Goal: Find contact information: Find contact information

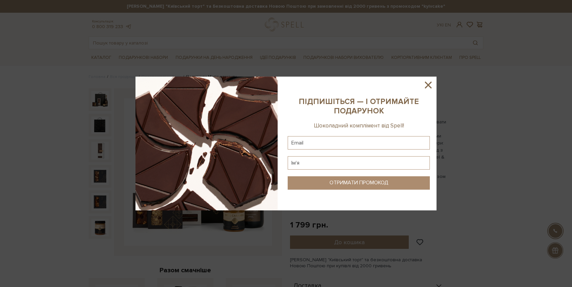
click at [433, 83] on icon at bounding box center [428, 84] width 11 height 11
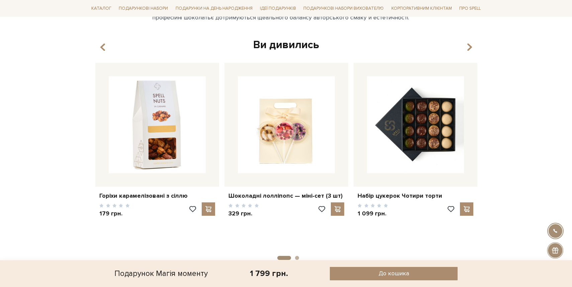
scroll to position [465, 0]
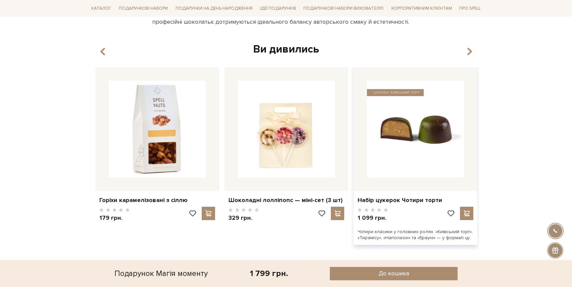
click at [436, 134] on img at bounding box center [415, 129] width 97 height 97
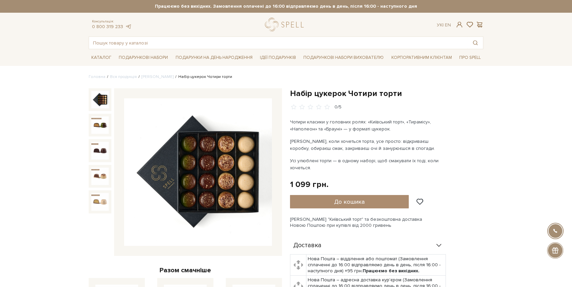
click at [229, 153] on img at bounding box center [198, 172] width 148 height 148
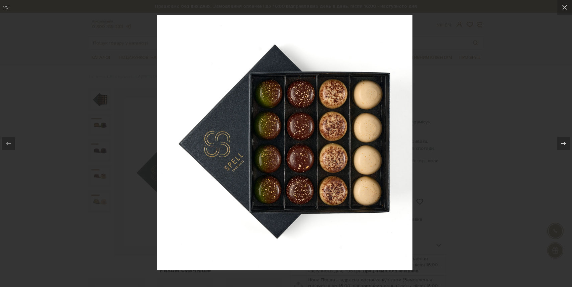
click at [229, 153] on img at bounding box center [286, 144] width 258 height 258
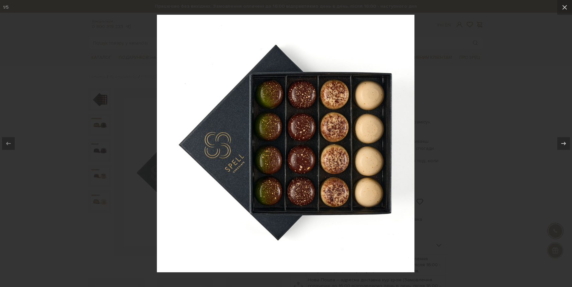
click at [229, 153] on img at bounding box center [286, 144] width 258 height 258
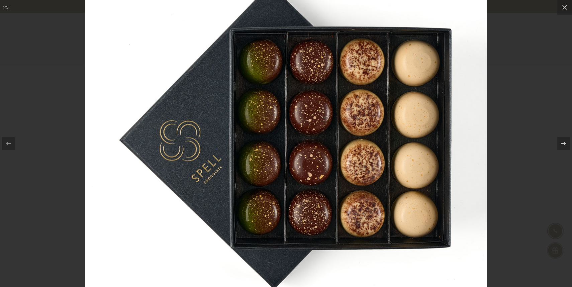
click at [229, 153] on img at bounding box center [286, 138] width 402 height 402
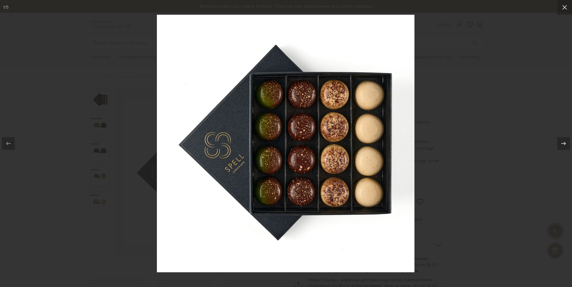
click at [229, 153] on img at bounding box center [286, 144] width 258 height 258
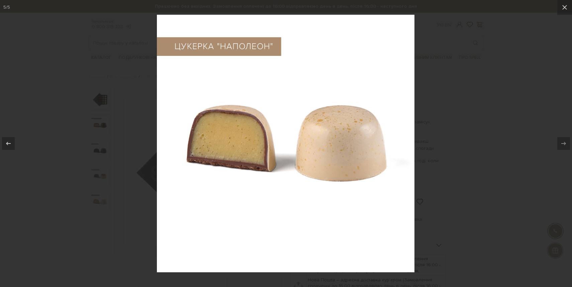
click at [230, 150] on img at bounding box center [286, 144] width 258 height 258
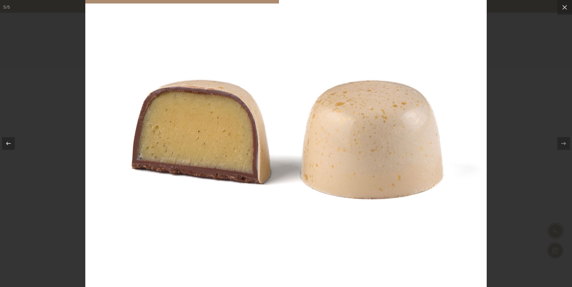
click at [230, 150] on img at bounding box center [286, 140] width 402 height 402
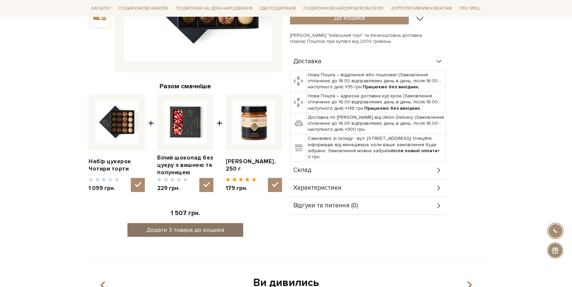
scroll to position [183, 0]
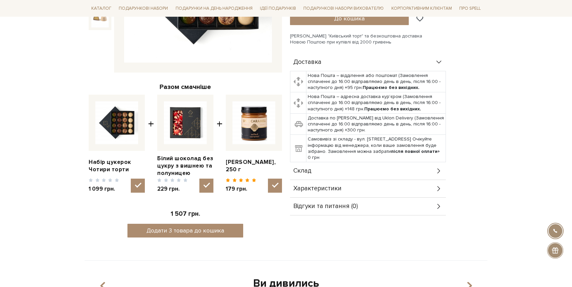
click at [256, 131] on img at bounding box center [254, 122] width 43 height 43
click at [268, 179] on input "checkbox" at bounding box center [275, 186] width 14 height 14
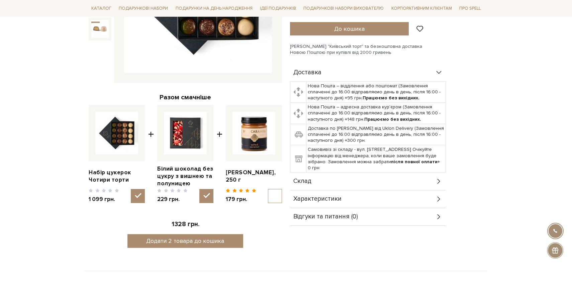
scroll to position [173, 0]
click at [256, 131] on img at bounding box center [254, 132] width 43 height 43
click at [268, 189] on input "checkbox" at bounding box center [275, 196] width 14 height 14
checkbox input "true"
click at [237, 171] on link "[PERSON_NAME], 250 г" at bounding box center [254, 176] width 56 height 15
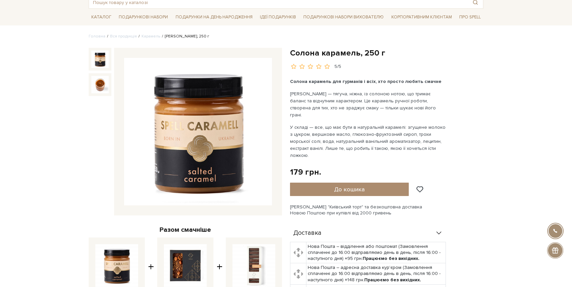
scroll to position [40, 0]
click at [102, 90] on img at bounding box center [99, 84] width 17 height 17
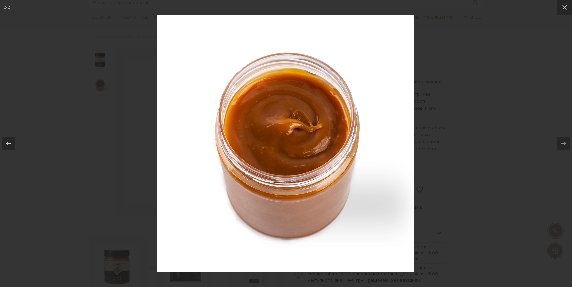
click at [125, 62] on div at bounding box center [286, 143] width 572 height 287
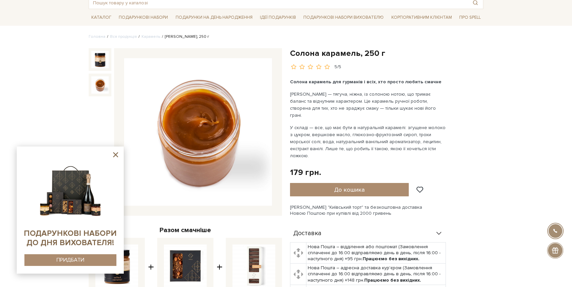
click at [372, 137] on p "У складі — все, що має бути в натуральній карамелі: згущене молоко з цукром, ве…" at bounding box center [368, 141] width 157 height 35
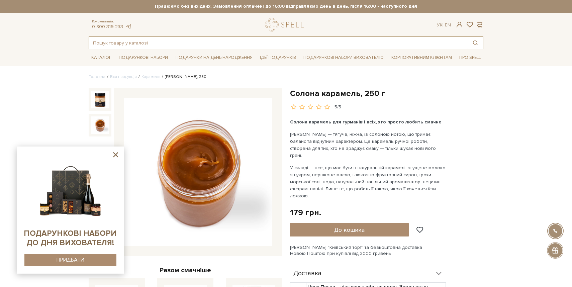
click at [326, 48] on input "text" at bounding box center [278, 43] width 379 height 12
click at [116, 26] on link "0 800 319 233" at bounding box center [107, 27] width 31 height 6
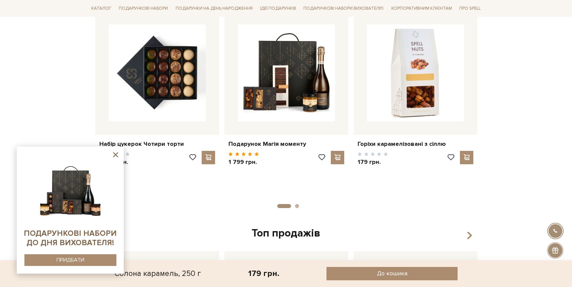
scroll to position [1437, 0]
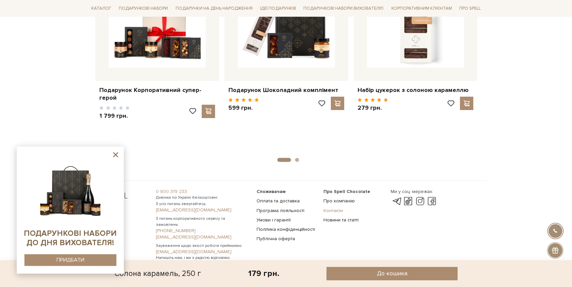
click at [332, 208] on link "Контакти" at bounding box center [333, 211] width 19 height 6
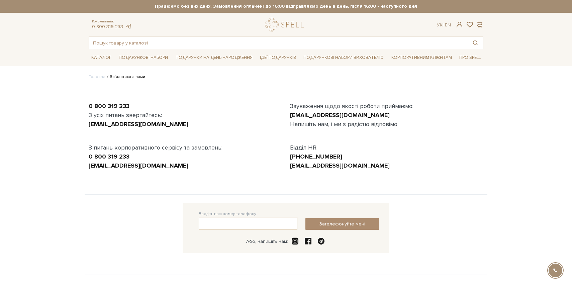
click at [339, 186] on div "0 800 319 233 З усіх питань звертайтесь: office@spellchocolate.com З питань кор…" at bounding box center [286, 140] width 403 height 109
click at [341, 165] on link "hr@spellchocolate.com" at bounding box center [340, 165] width 100 height 7
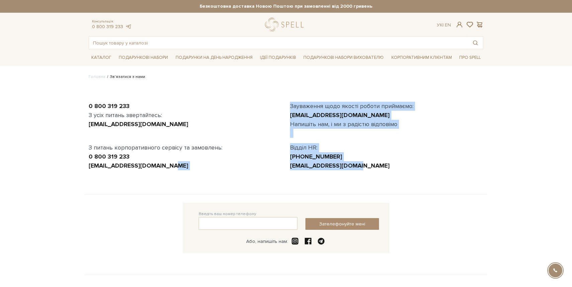
drag, startPoint x: 278, startPoint y: 166, endPoint x: 356, endPoint y: 164, distance: 78.4
click at [356, 164] on div "0 800 319 233 З усіх питань звертайтесь: office@spellchocolate.com З питань кор…" at bounding box center [286, 140] width 403 height 109
click at [356, 164] on div "hr@spellchocolate.com" at bounding box center [386, 165] width 193 height 9
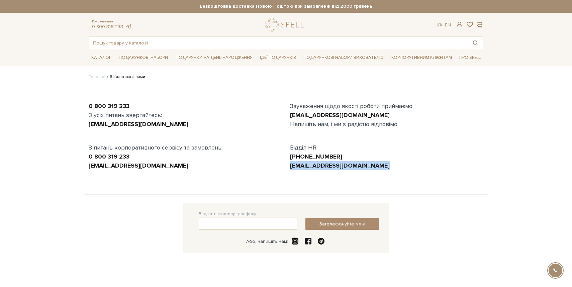
drag, startPoint x: 356, startPoint y: 164, endPoint x: 288, endPoint y: 166, distance: 68.3
click at [288, 167] on div "Зауваження щодо якості роботи приймаємо: customer.service@spellchocolate.com На…" at bounding box center [387, 136] width 202 height 69
